Goal: Task Accomplishment & Management: Manage account settings

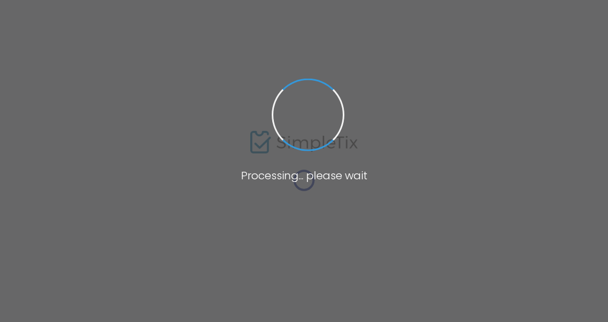
type input "Mah Jongg Workshop: Charleston Charm - Instincts & Insights: Building the Winni…"
type textarea "Ready to take your [PERSON_NAME] game to the next level? Learn to pass with pur…"
type input "Register Now"
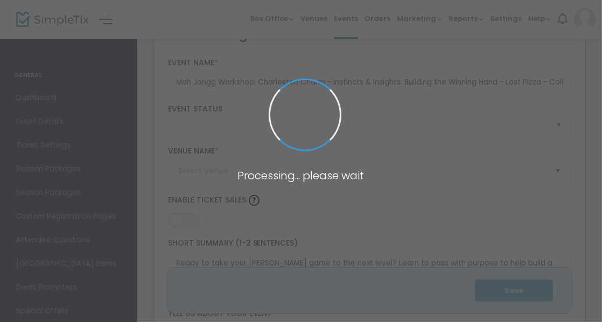
type input "Lost Pizza Co. - [GEOGRAPHIC_DATA], [GEOGRAPHIC_DATA]"
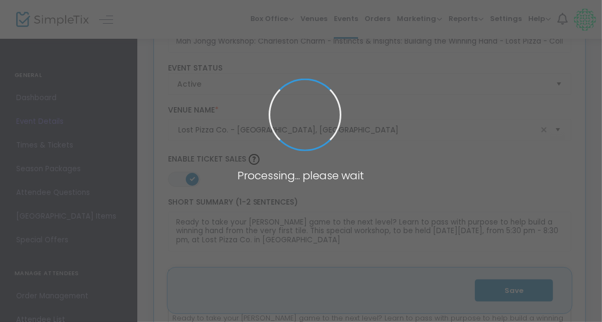
scroll to position [152, 0]
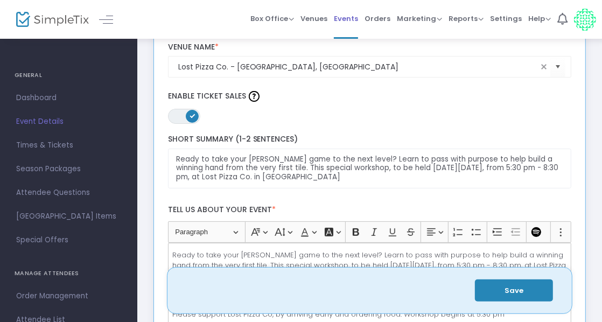
click at [357, 16] on span "Events" at bounding box center [346, 18] width 24 height 27
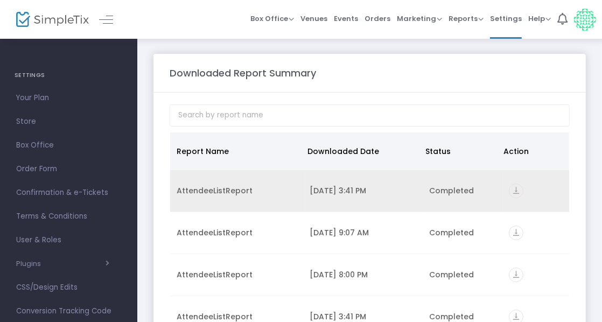
click at [510, 186] on icon "vertical_align_bottom" at bounding box center [516, 191] width 15 height 15
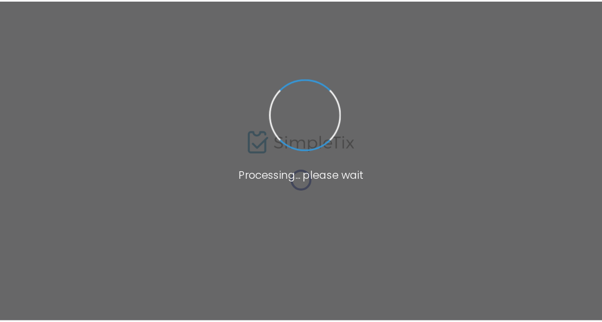
scroll to position [55, 0]
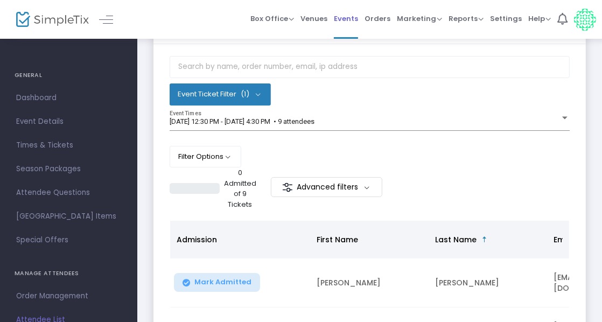
click at [350, 17] on span "Events" at bounding box center [346, 18] width 24 height 27
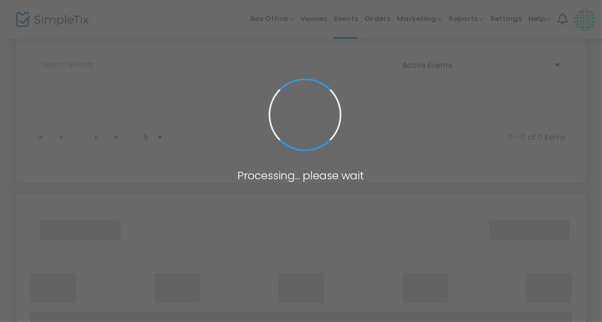
scroll to position [323, 0]
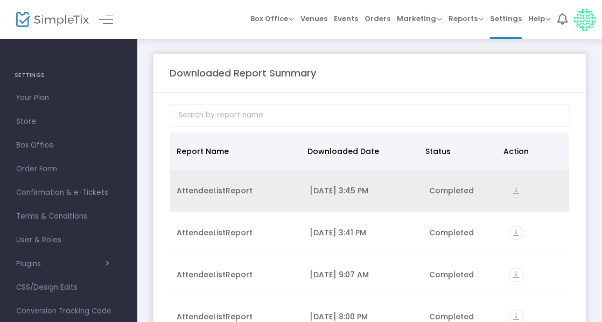
click at [513, 187] on icon "vertical_align_bottom" at bounding box center [516, 191] width 15 height 15
